Goal: Information Seeking & Learning: Learn about a topic

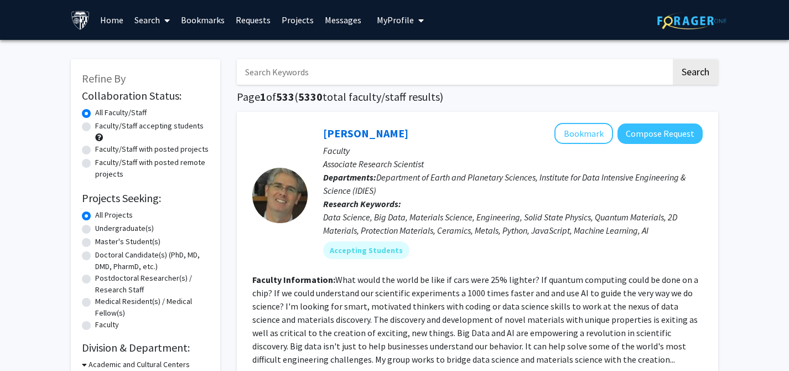
click at [137, 121] on label "Faculty/Staff accepting students" at bounding box center [149, 126] width 109 height 12
click at [102, 121] on input "Faculty/Staff accepting students" at bounding box center [98, 123] width 7 height 7
radio input "true"
click at [113, 228] on label "Undergraduate(s)" at bounding box center [124, 229] width 59 height 12
click at [102, 228] on input "Undergraduate(s)" at bounding box center [98, 226] width 7 height 7
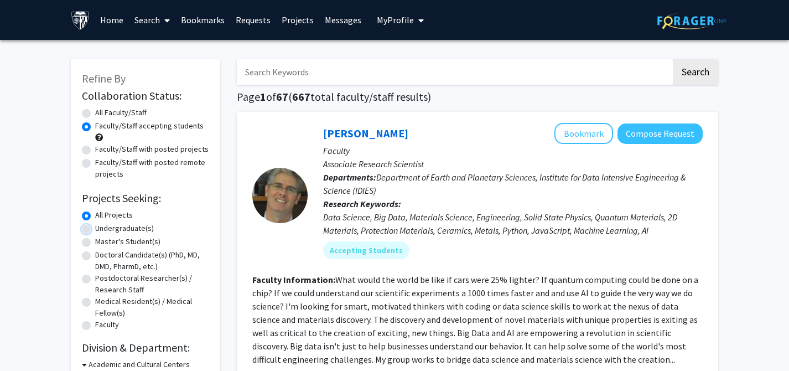
radio input "true"
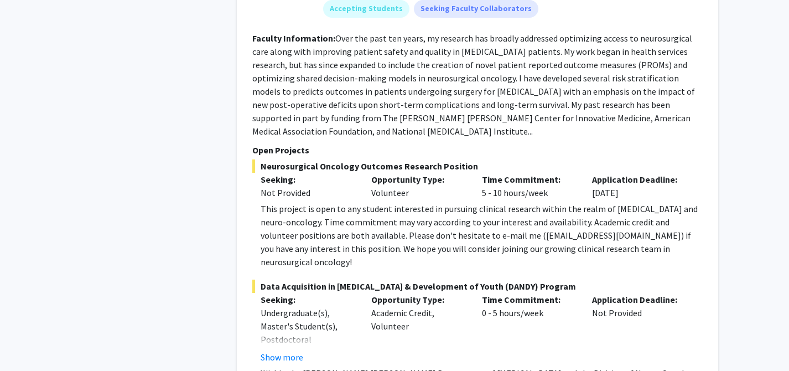
scroll to position [4928, 0]
